Goal: Transaction & Acquisition: Purchase product/service

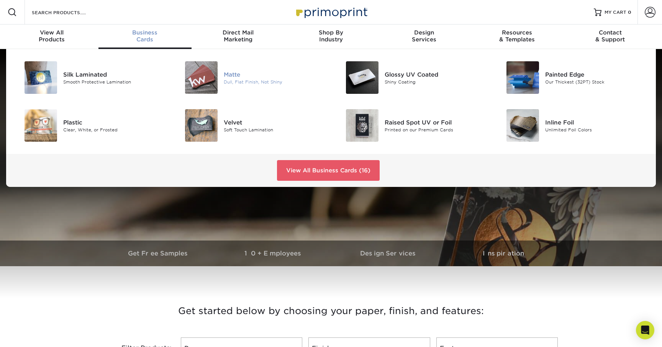
click at [235, 72] on div "Matte" at bounding box center [274, 74] width 101 height 8
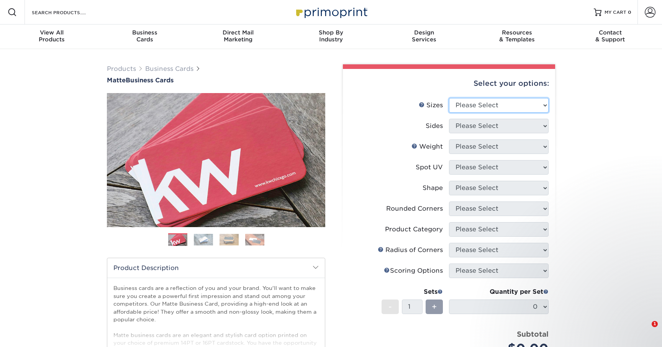
click at [477, 108] on select "Please Select 1.5" x 3.5" - Mini 1.75" x 3.5" - Mini 2" x 2" - Square 2" x 3" -…" at bounding box center [499, 105] width 100 height 15
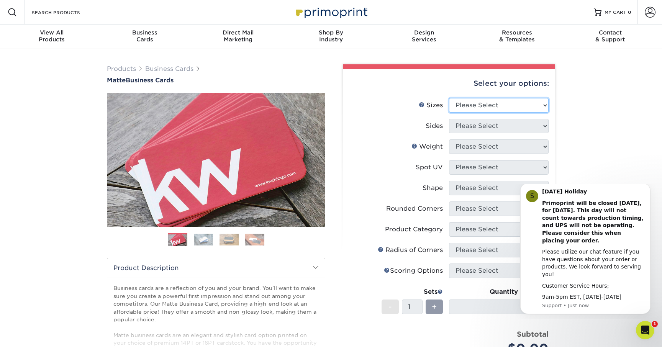
select select "2.00x3.50"
click at [449, 98] on select "Please Select 1.5" x 3.5" - Mini 1.75" x 3.5" - Mini 2" x 2" - Square 2" x 3" -…" at bounding box center [499, 105] width 100 height 15
click at [481, 124] on select "Please Select Print Both Sides Print Front Only" at bounding box center [499, 126] width 100 height 15
select select "32d3c223-f82c-492b-b915-ba065a00862f"
click at [449, 119] on select "Please Select Print Both Sides Print Front Only" at bounding box center [499, 126] width 100 height 15
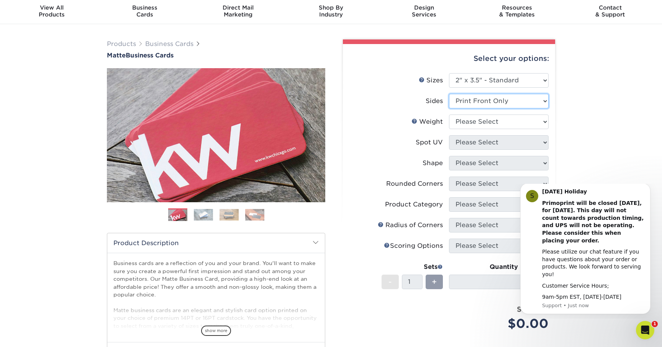
scroll to position [24, 0]
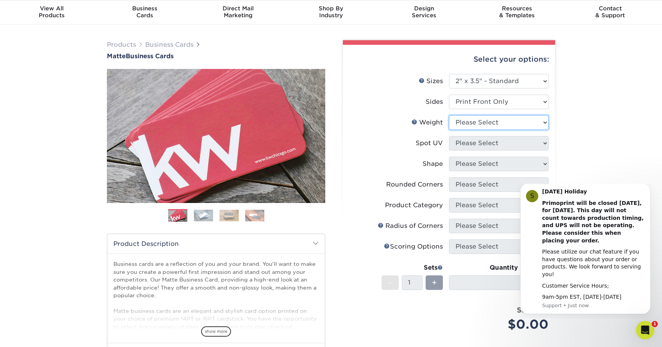
click at [495, 125] on select "Please Select 16PT 14PT" at bounding box center [499, 122] width 100 height 15
select select "16PT"
click at [449, 115] on select "Please Select 16PT 14PT" at bounding box center [499, 122] width 100 height 15
click at [490, 142] on select "Please Select No Spot UV Front Only" at bounding box center [499, 143] width 100 height 15
select select "3"
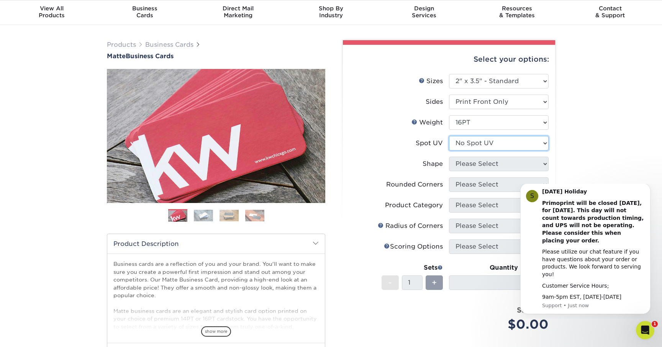
click at [449, 136] on select "Please Select No Spot UV Front Only" at bounding box center [499, 143] width 100 height 15
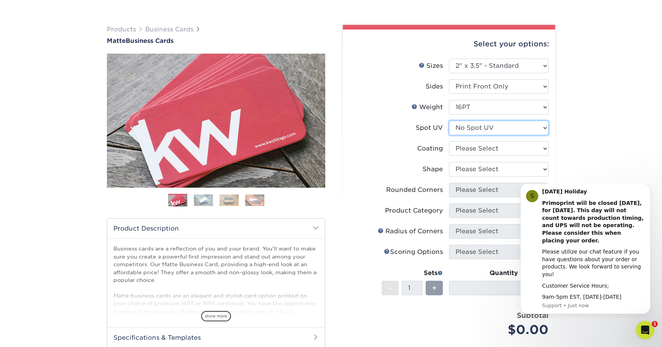
scroll to position [38, 0]
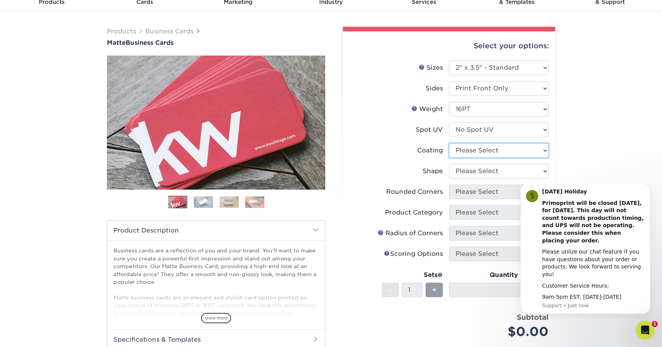
click at [492, 147] on select at bounding box center [499, 150] width 100 height 15
select select "121bb7b5-3b4d-429f-bd8d-bbf80e953313"
click at [449, 143] on select at bounding box center [499, 150] width 100 height 15
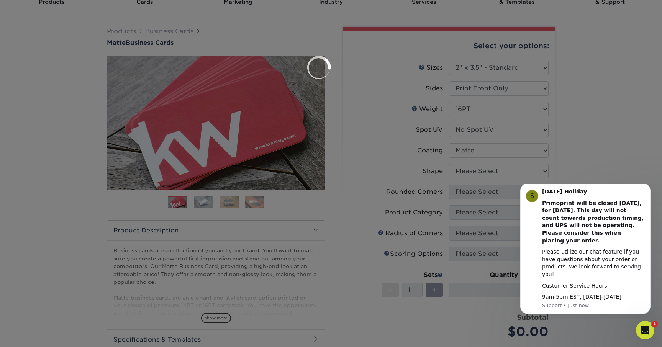
click at [485, 171] on div at bounding box center [331, 173] width 662 height 347
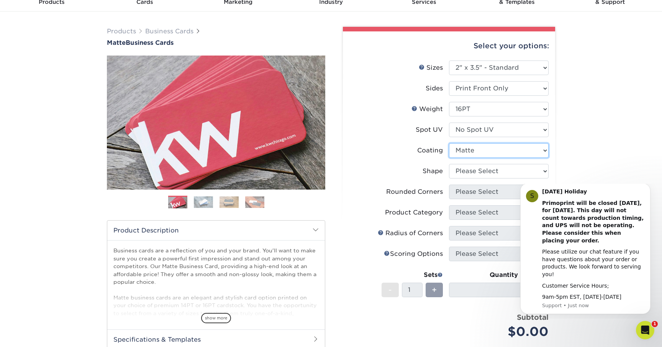
click at [484, 156] on select at bounding box center [499, 150] width 100 height 15
click at [449, 143] on select at bounding box center [499, 150] width 100 height 15
click at [484, 167] on select "Please Select Standard Oval" at bounding box center [499, 171] width 100 height 15
select select "standard"
click at [449, 164] on select "Please Select Standard Oval" at bounding box center [499, 171] width 100 height 15
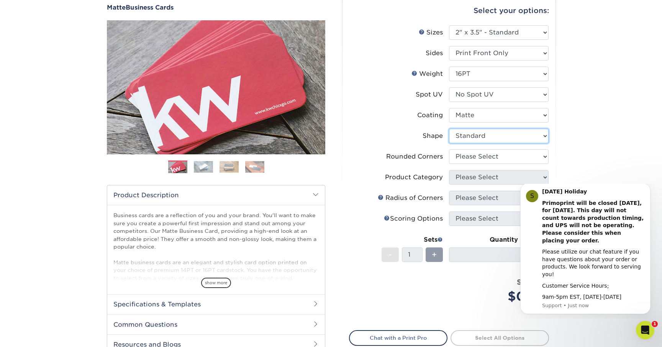
scroll to position [74, 0]
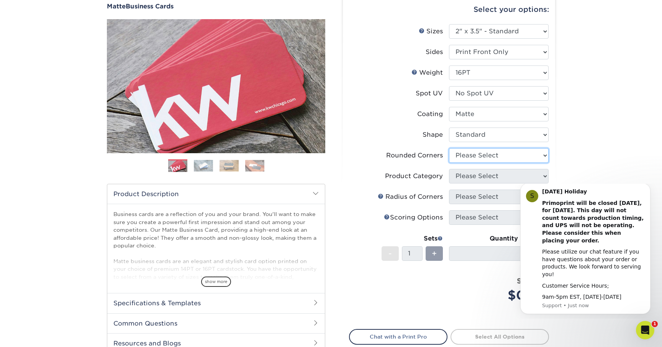
click at [485, 158] on select "Please Select Yes - Round 2 Corners Yes - Round 4 Corners No" at bounding box center [499, 155] width 100 height 15
select select "0"
click at [449, 148] on select "Please Select Yes - Round 2 Corners Yes - Round 4 Corners No" at bounding box center [499, 155] width 100 height 15
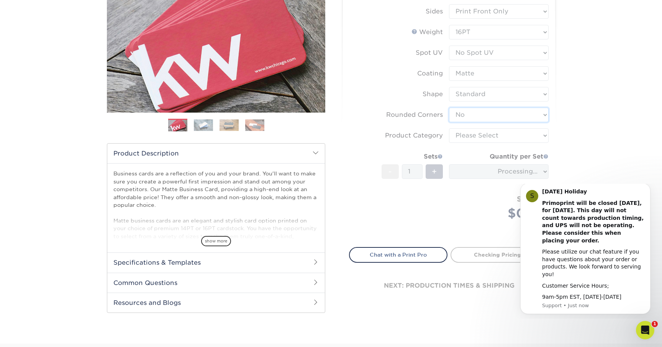
scroll to position [118, 0]
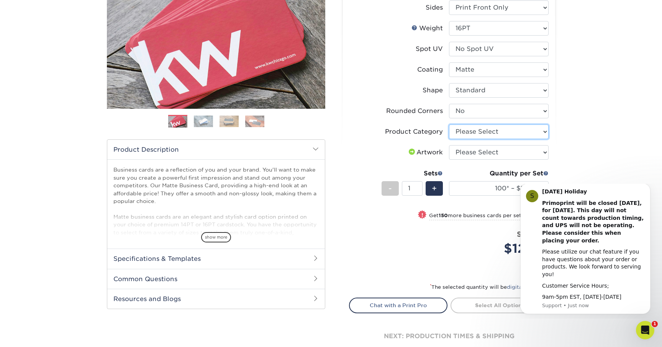
click at [479, 133] on select "Please Select Business Cards" at bounding box center [499, 131] width 100 height 15
select select "3b5148f1-0588-4f88-a218-97bcfdce65c1"
click at [449, 124] on select "Please Select Business Cards" at bounding box center [499, 131] width 100 height 15
click at [478, 151] on select "Please Select I will upload files I need a design - $100" at bounding box center [499, 152] width 100 height 15
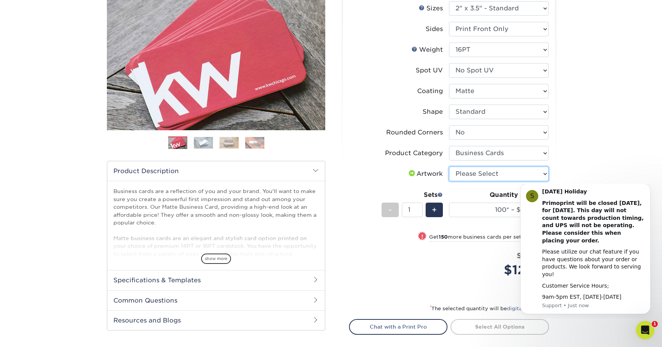
scroll to position [0, 0]
